Goal: Task Accomplishment & Management: Manage account settings

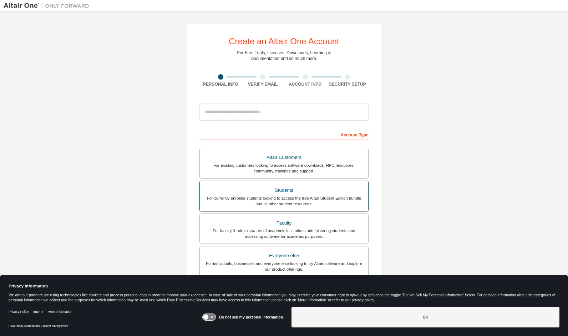
click at [305, 188] on div "Students" at bounding box center [284, 190] width 160 height 10
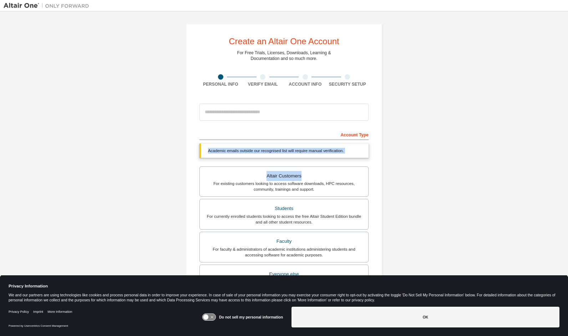
drag, startPoint x: 568, startPoint y: 138, endPoint x: 568, endPoint y: 164, distance: 26.4
click at [568, 164] on div "Create an Altair One Account For Free Trials, Licenses, Downloads, Learning & D…" at bounding box center [284, 163] width 568 height 304
drag, startPoint x: 568, startPoint y: 164, endPoint x: 522, endPoint y: 166, distance: 46.1
click at [522, 166] on div "Create an Altair One Account For Free Trials, Licenses, Downloads, Learning & D…" at bounding box center [284, 213] width 561 height 397
click at [531, 166] on div "Create an Altair One Account For Free Trials, Licenses, Downloads, Learning & D…" at bounding box center [284, 213] width 561 height 397
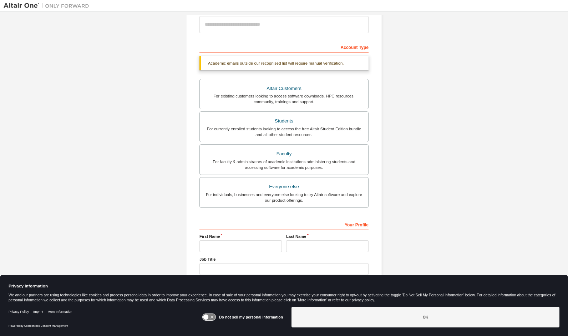
scroll to position [98, 0]
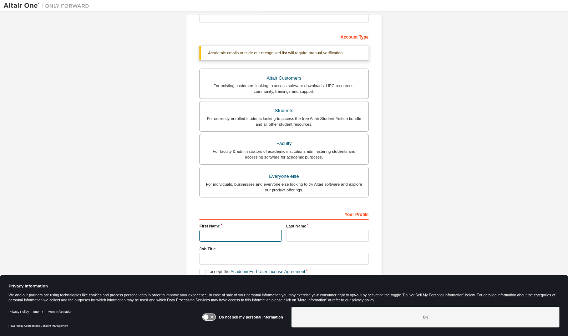
click at [232, 233] on input "text" at bounding box center [241, 236] width 82 height 12
type input "*****"
type input "**********"
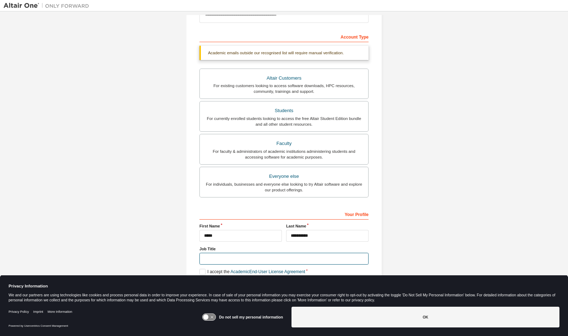
type input "**********"
click at [204, 269] on label "I accept the Academic End-User License Agreement" at bounding box center [253, 272] width 106 height 6
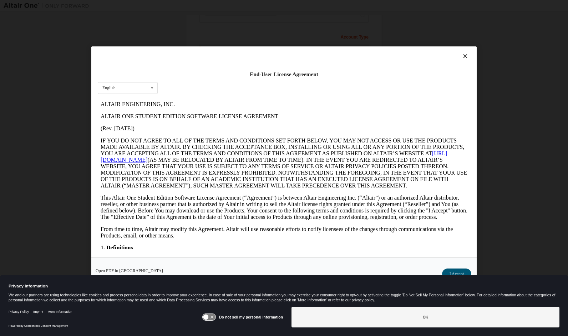
scroll to position [0, 0]
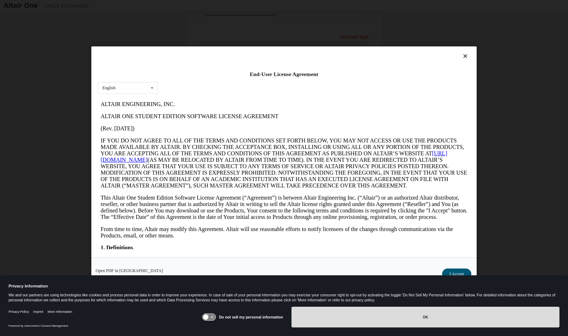
click at [364, 314] on button "OK" at bounding box center [426, 317] width 268 height 21
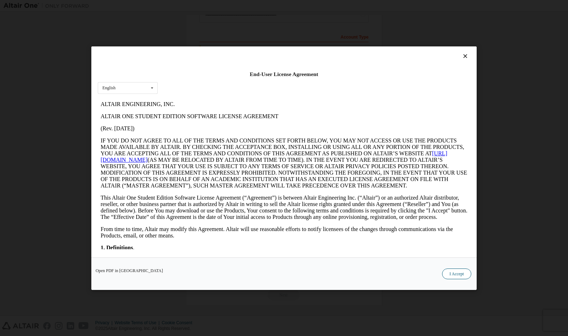
click at [467, 275] on button "I Accept" at bounding box center [456, 273] width 29 height 11
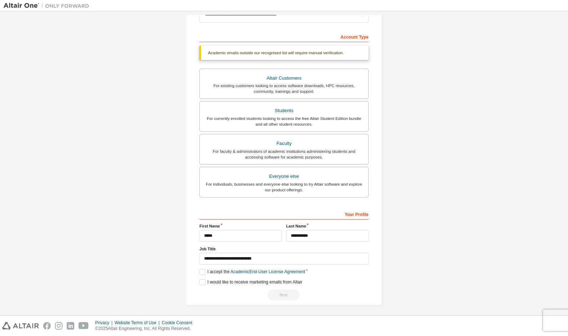
click at [291, 295] on div "Next" at bounding box center [284, 295] width 169 height 11
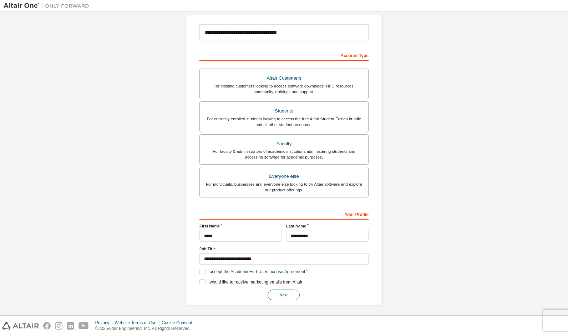
click at [286, 292] on button "Next" at bounding box center [284, 295] width 32 height 11
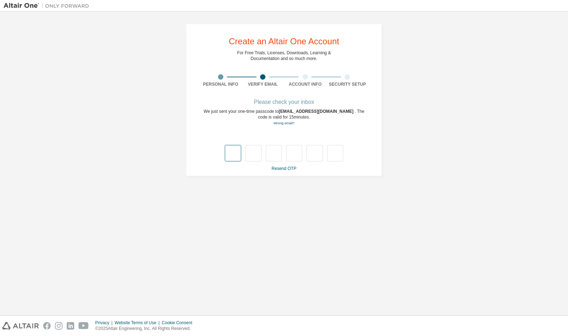
type input "*"
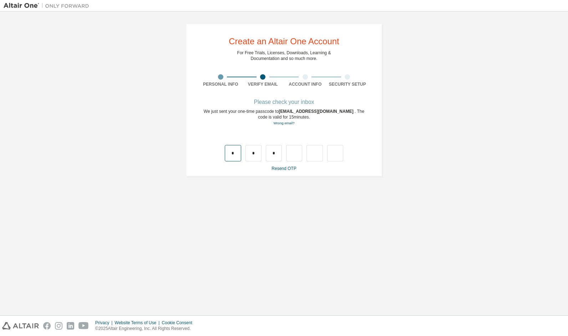
type input "*"
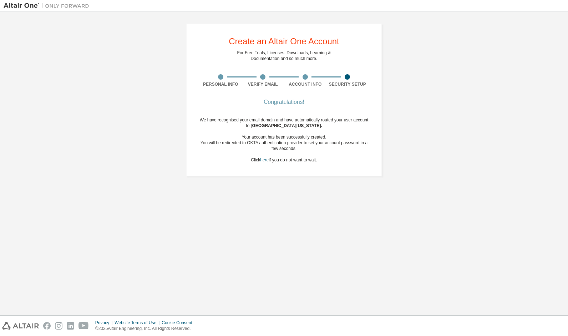
click at [264, 159] on link "here" at bounding box center [264, 159] width 9 height 5
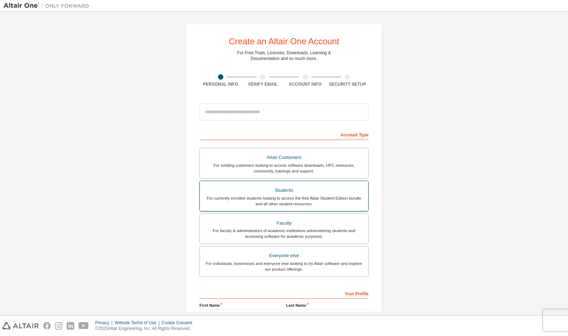
click at [306, 199] on div "For currently enrolled students looking to access the free Altair Student Editi…" at bounding box center [284, 200] width 160 height 11
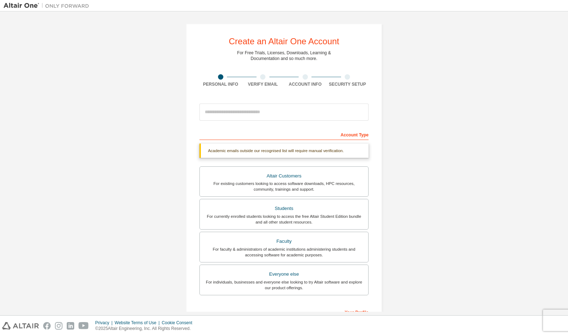
scroll to position [98, 0]
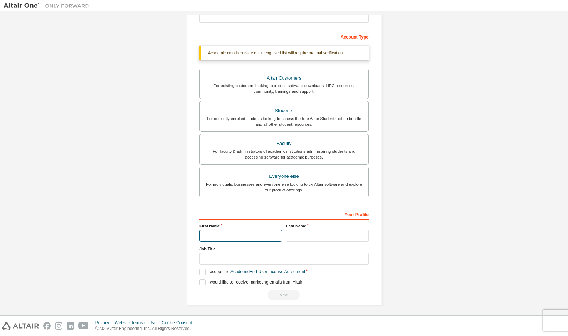
click at [272, 236] on input "text" at bounding box center [241, 236] width 82 height 12
type input "*****"
type input "**********"
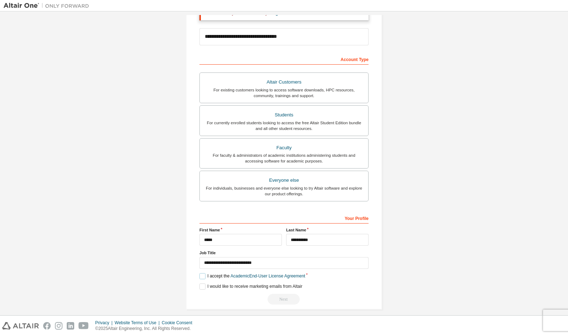
click at [201, 273] on label "I accept the Academic End-User License Agreement" at bounding box center [253, 276] width 106 height 6
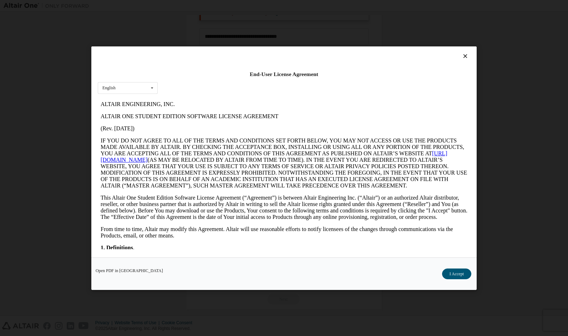
scroll to position [0, 0]
click at [459, 269] on button "I Accept" at bounding box center [456, 273] width 29 height 11
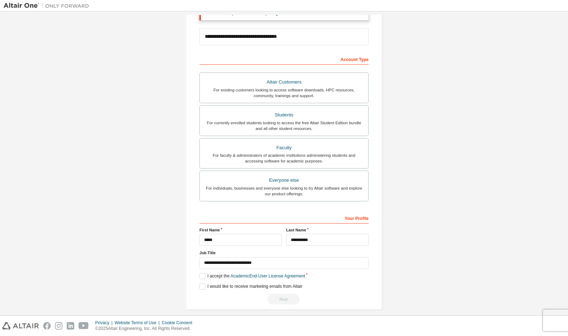
click at [282, 296] on div "Next" at bounding box center [284, 299] width 169 height 11
click at [568, 235] on div "**********" at bounding box center [284, 163] width 568 height 304
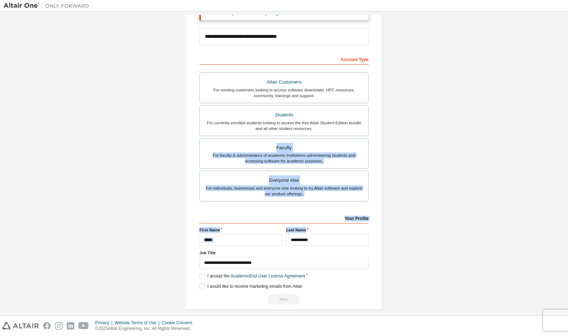
drag, startPoint x: 565, startPoint y: 233, endPoint x: 551, endPoint y: 131, distance: 102.7
click at [551, 131] on div "**********" at bounding box center [284, 163] width 568 height 304
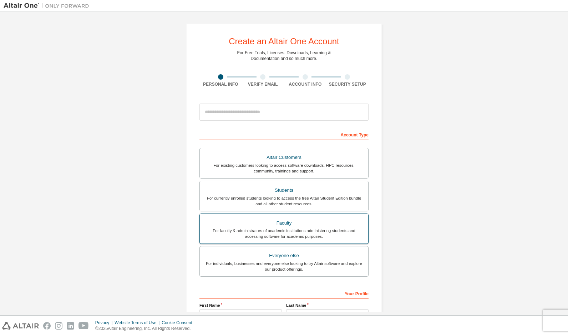
click at [289, 222] on div "Faculty" at bounding box center [284, 223] width 160 height 10
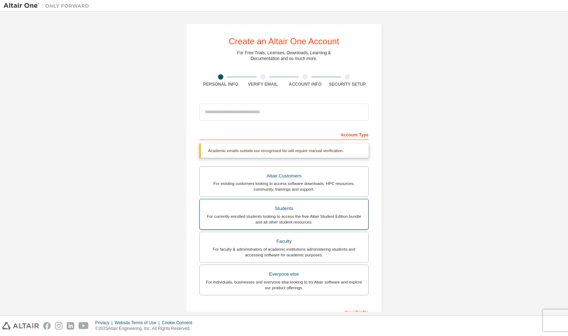
click at [288, 218] on div "For currently enrolled students looking to access the free Altair Student Editi…" at bounding box center [284, 219] width 160 height 11
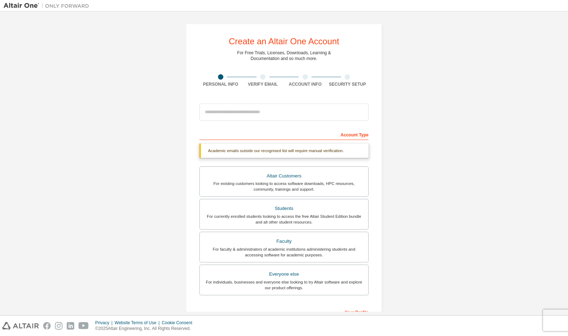
click at [568, 212] on html "Create an Altair One Account For Free Trials, Licenses, Downloads, Learning & D…" at bounding box center [284, 168] width 568 height 336
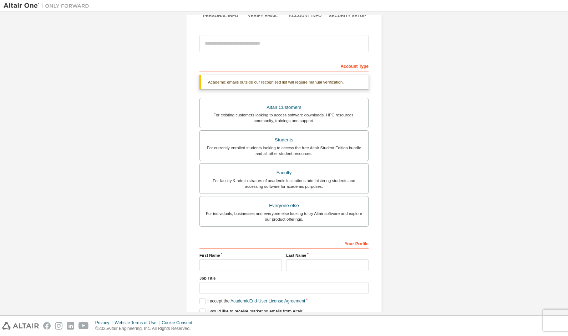
scroll to position [98, 0]
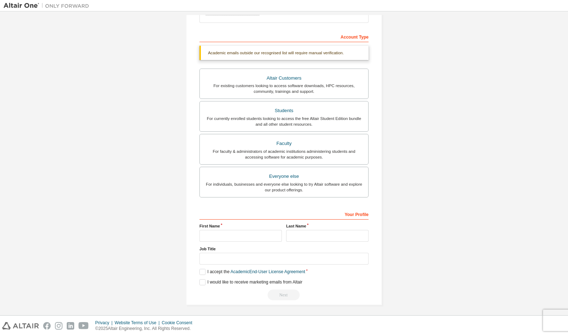
click at [560, 164] on div "Create an Altair One Account For Free Trials, Licenses, Downloads, Learning & D…" at bounding box center [284, 115] width 561 height 397
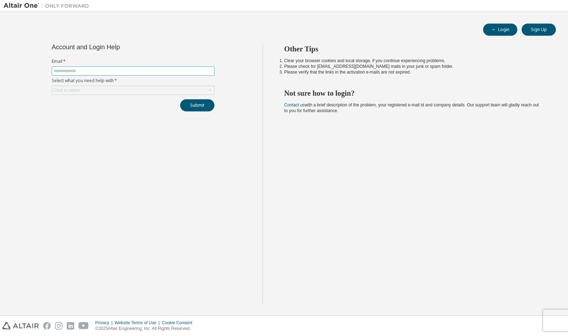
click at [115, 67] on span at bounding box center [133, 70] width 163 height 9
click at [114, 71] on input "text" at bounding box center [133, 71] width 159 height 6
type input "**********"
click at [101, 91] on div "Click to select" at bounding box center [133, 90] width 162 height 9
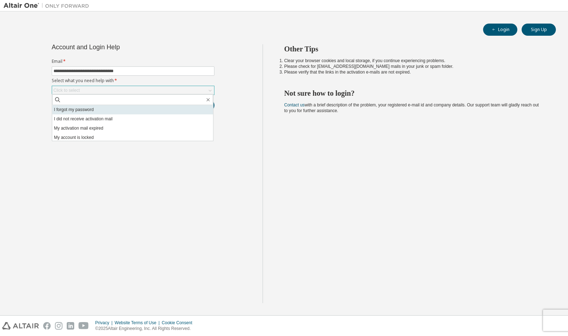
click at [98, 110] on li "I forgot my password" at bounding box center [132, 109] width 161 height 9
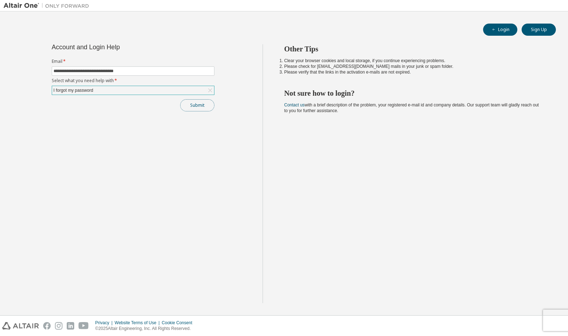
click at [196, 107] on button "Submit" at bounding box center [197, 105] width 34 height 12
click at [506, 34] on button "Login" at bounding box center [500, 30] width 34 height 12
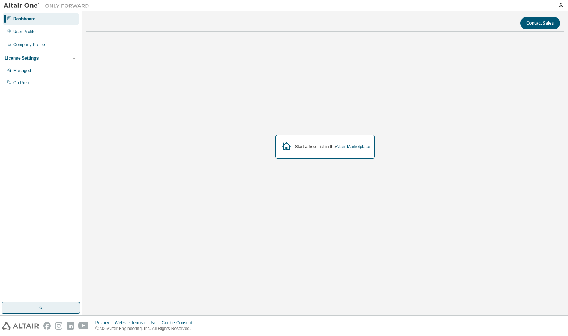
click at [31, 310] on button "button" at bounding box center [41, 307] width 78 height 11
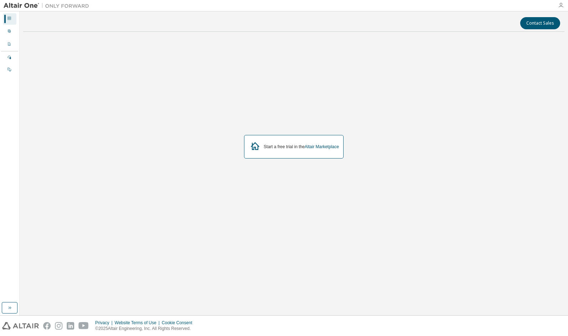
click at [563, 4] on icon "button" at bounding box center [561, 5] width 6 height 6
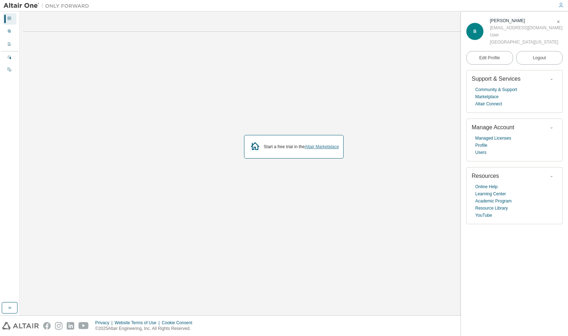
click at [306, 149] on link "Altair Marketplace" at bounding box center [322, 146] width 34 height 5
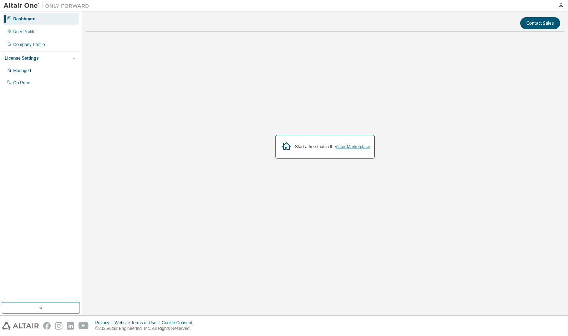
click at [349, 146] on link "Altair Marketplace" at bounding box center [353, 146] width 34 height 5
click at [28, 69] on div "Managed" at bounding box center [22, 71] width 18 height 6
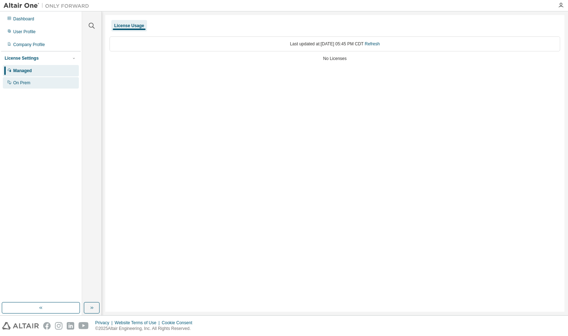
click at [29, 77] on div "On Prem" at bounding box center [41, 82] width 76 height 11
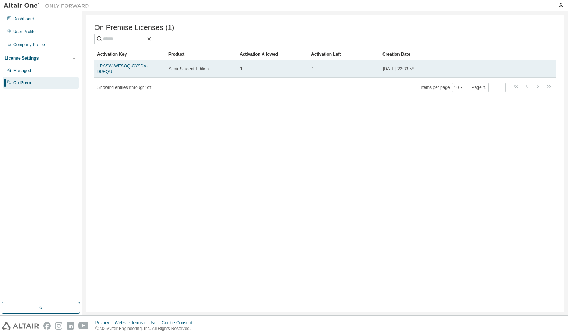
click at [133, 70] on link "LRASW-WESOQ-OY9DX-9UEQU" at bounding box center [122, 69] width 50 height 11
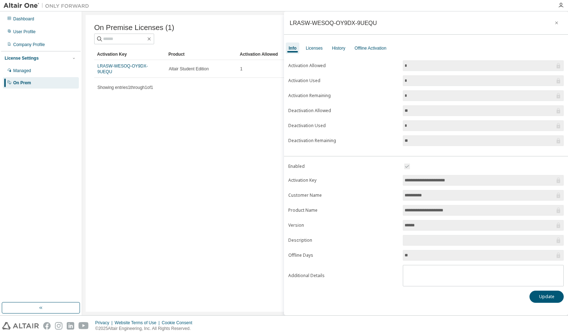
click at [187, 103] on div "On Premise Licenses (1) Clear Load Save Save As Field Operator Value Select fil…" at bounding box center [325, 163] width 479 height 297
click at [318, 44] on div "Licenses" at bounding box center [314, 47] width 22 height 11
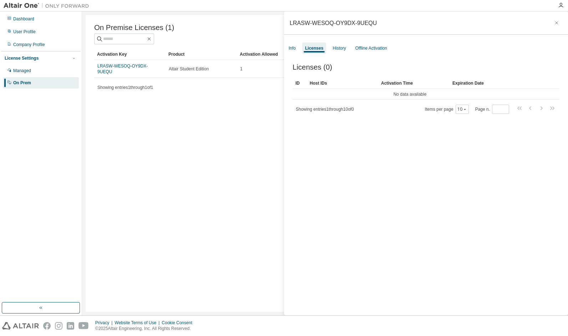
click at [225, 142] on div "On Premise Licenses (1) Clear Load Save Save As Field Operator Value Select fil…" at bounding box center [325, 163] width 479 height 297
click at [555, 21] on icon "button" at bounding box center [557, 23] width 5 height 6
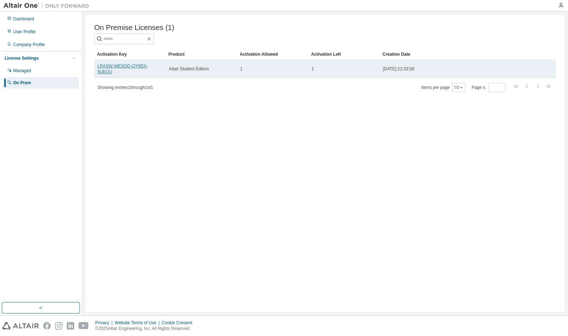
click at [119, 67] on link "LRASW-WESOQ-OY9DX-9UEQU" at bounding box center [122, 69] width 50 height 11
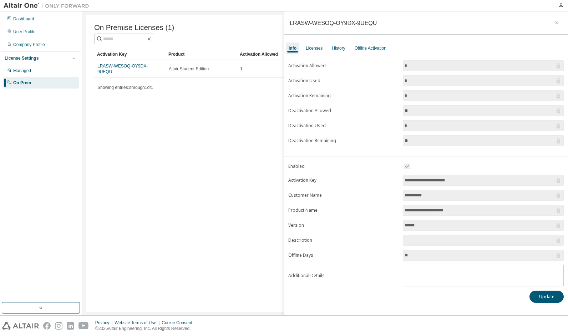
click at [51, 116] on div "Dashboard User Profile Company Profile License Settings Managed On Prem" at bounding box center [41, 156] width 80 height 289
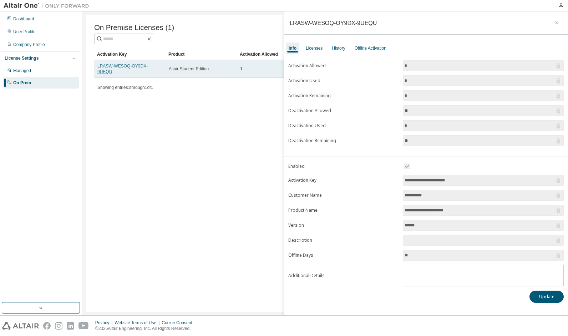
drag, startPoint x: 147, startPoint y: 69, endPoint x: 134, endPoint y: 65, distance: 14.0
click at [134, 65] on link "LRASW-WESOQ-OY9DX-9UEQU" at bounding box center [122, 69] width 50 height 11
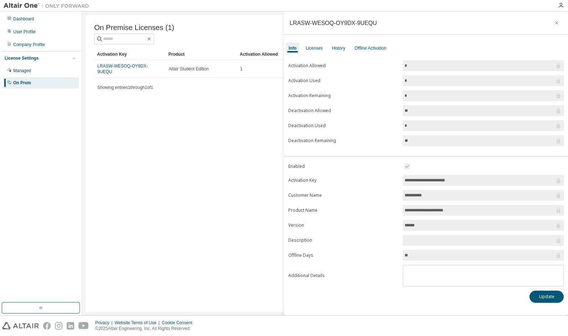
drag, startPoint x: 134, startPoint y: 67, endPoint x: 98, endPoint y: 89, distance: 42.6
click at [98, 89] on div "On Premise Licenses (1) Clear Load Save Save As Field Operator Value Select fil…" at bounding box center [325, 163] width 479 height 297
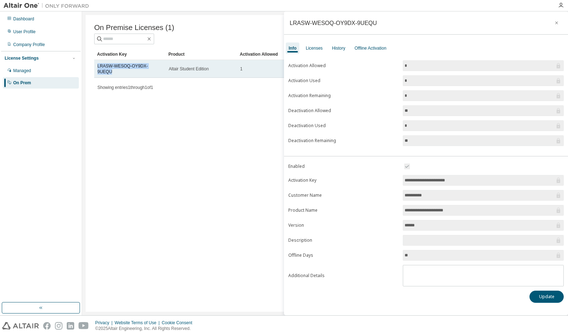
drag, startPoint x: 162, startPoint y: 67, endPoint x: 95, endPoint y: 71, distance: 67.2
click at [95, 71] on td "LRASW-WESOQ-OY9DX-9UEQU" at bounding box center [129, 69] width 71 height 18
copy link "LRASW-WESOQ-OY9DX-9UEQU"
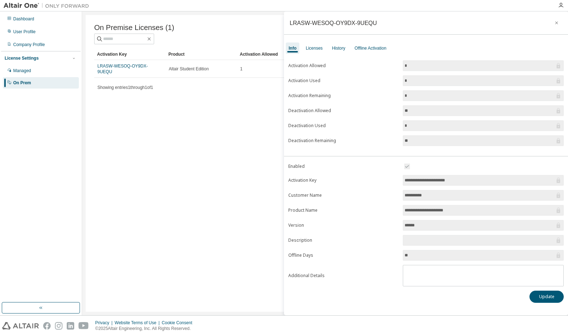
click at [158, 75] on div "Activation Key Product Activation Allowed Activation Left Creation Date LRASW-W…" at bounding box center [325, 71] width 462 height 44
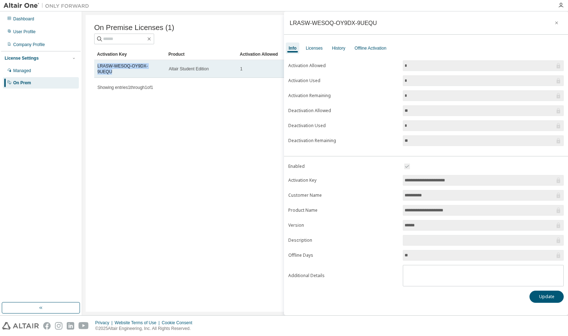
drag, startPoint x: 158, startPoint y: 69, endPoint x: 96, endPoint y: 68, distance: 61.4
click at [96, 68] on td "LRASW-WESOQ-OY9DX-9UEQU" at bounding box center [129, 69] width 71 height 18
copy link "LRASW-WESOQ-OY9DX-9UEQU"
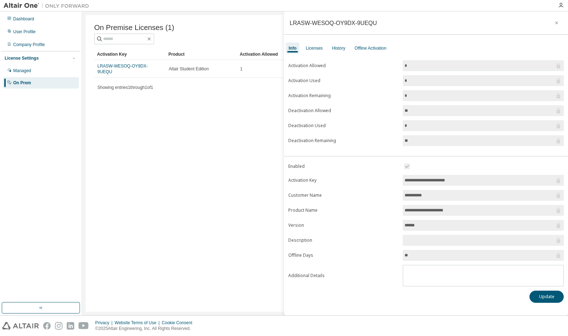
click at [180, 118] on div "On Premise Licenses (1) Clear Load Save Save As Field Operator Value Select fil…" at bounding box center [325, 163] width 479 height 297
click at [561, 22] on button "button" at bounding box center [556, 22] width 11 height 11
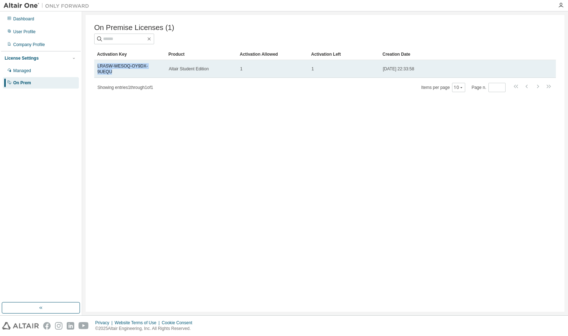
drag, startPoint x: 159, startPoint y: 66, endPoint x: 96, endPoint y: 68, distance: 62.5
click at [96, 68] on td "LRASW-WESOQ-OY9DX-9UEQU" at bounding box center [129, 69] width 71 height 18
copy link "LRASW-WESOQ-OY9DX-9UEQU"
